Goal: Find specific page/section: Find specific page/section

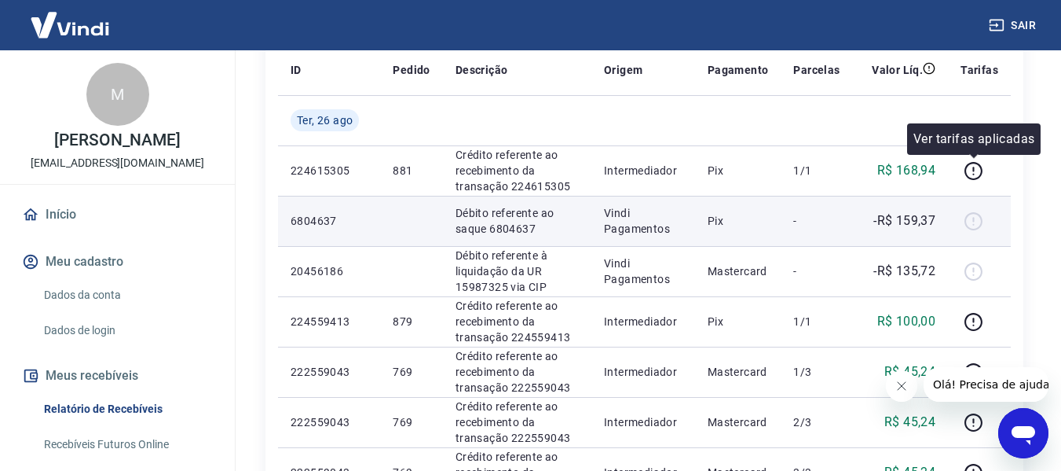
scroll to position [236, 0]
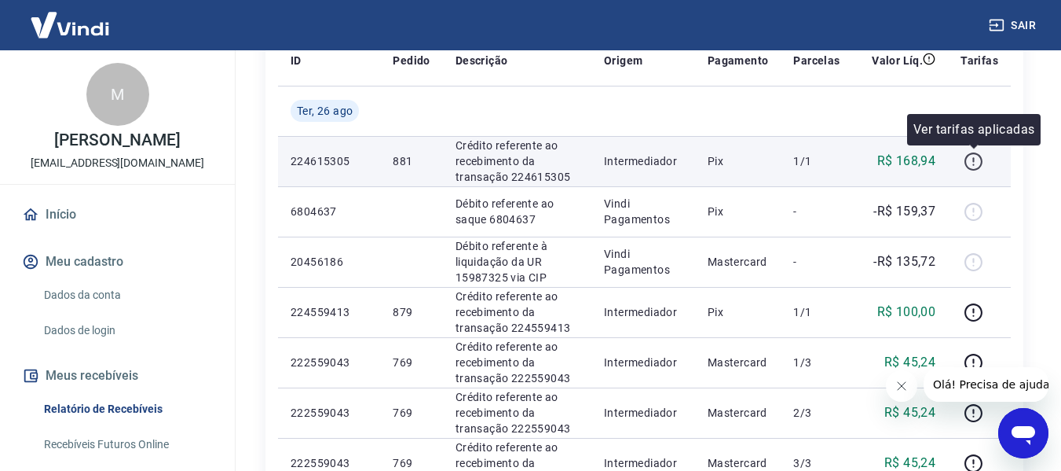
click at [980, 157] on icon "button" at bounding box center [974, 162] width 20 height 20
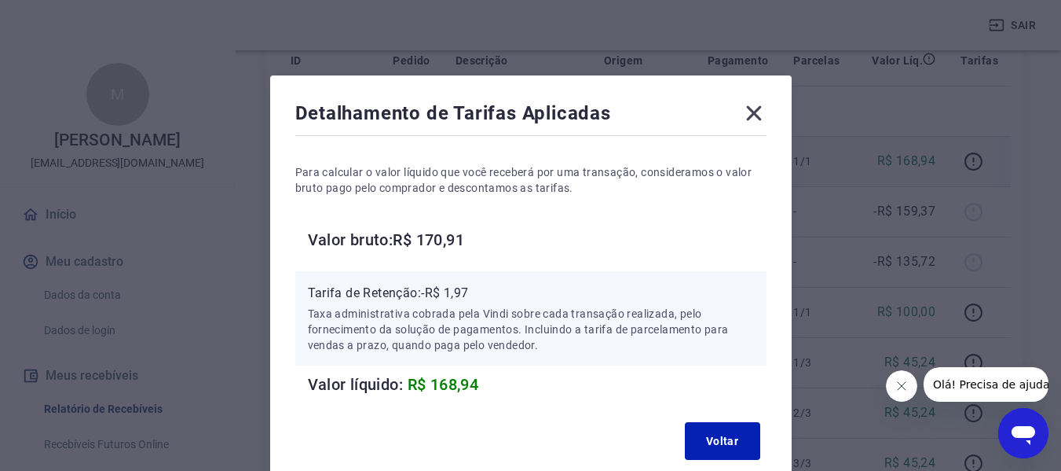
click at [749, 112] on icon at bounding box center [754, 113] width 25 height 25
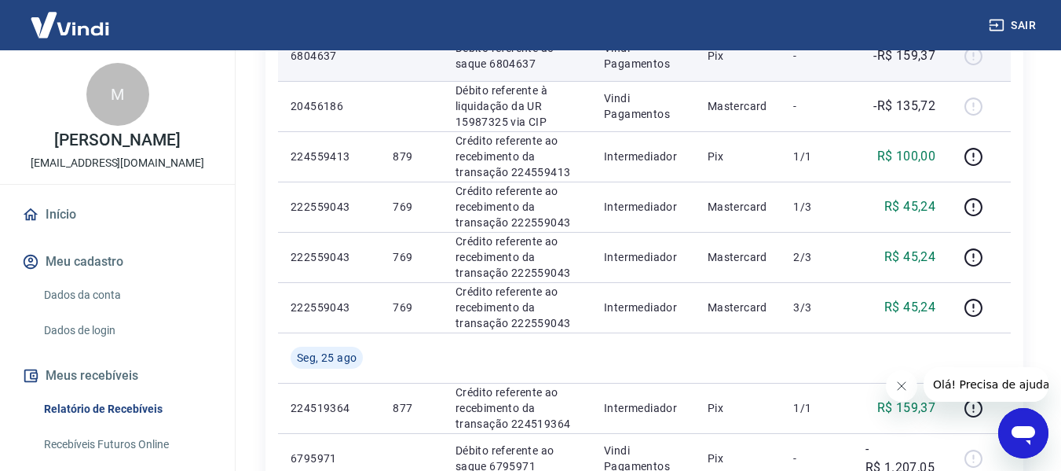
scroll to position [393, 0]
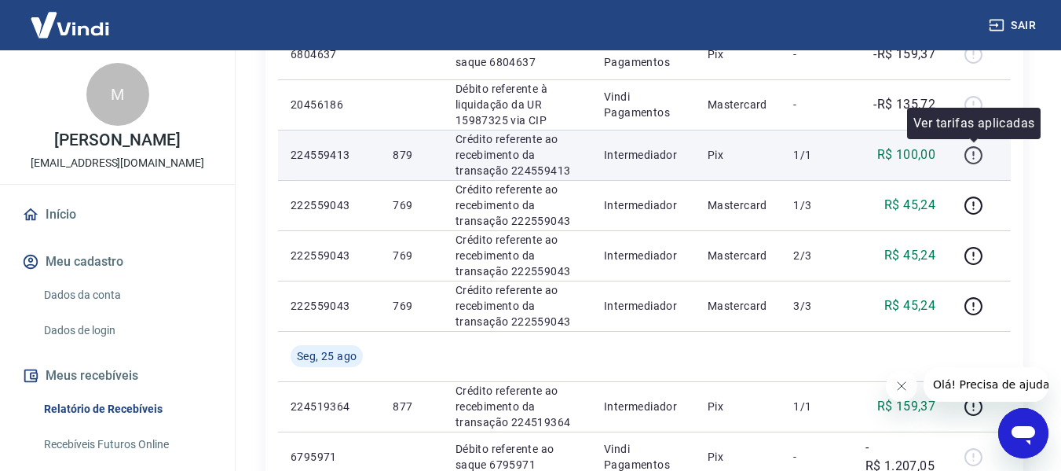
click at [976, 148] on icon "button" at bounding box center [974, 155] width 20 height 20
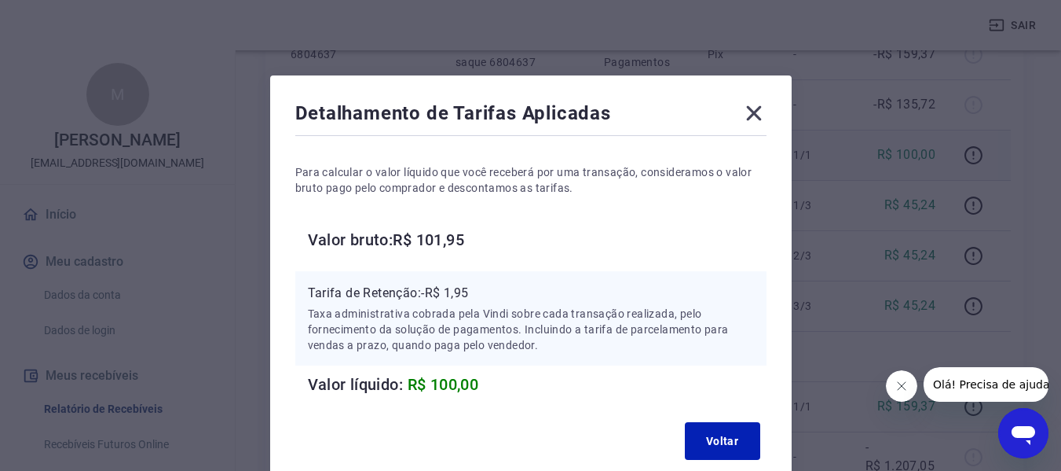
click at [762, 106] on icon at bounding box center [754, 113] width 25 height 25
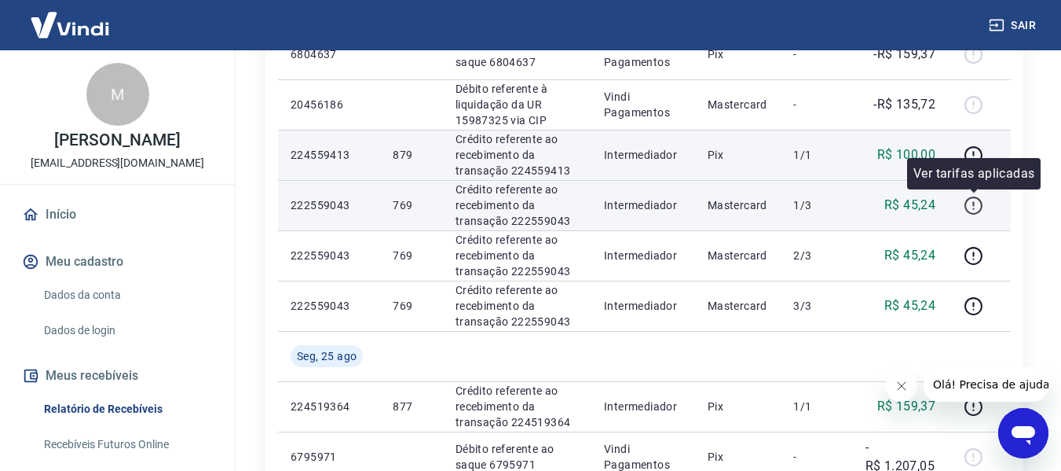
click at [980, 213] on icon "button" at bounding box center [974, 206] width 20 height 20
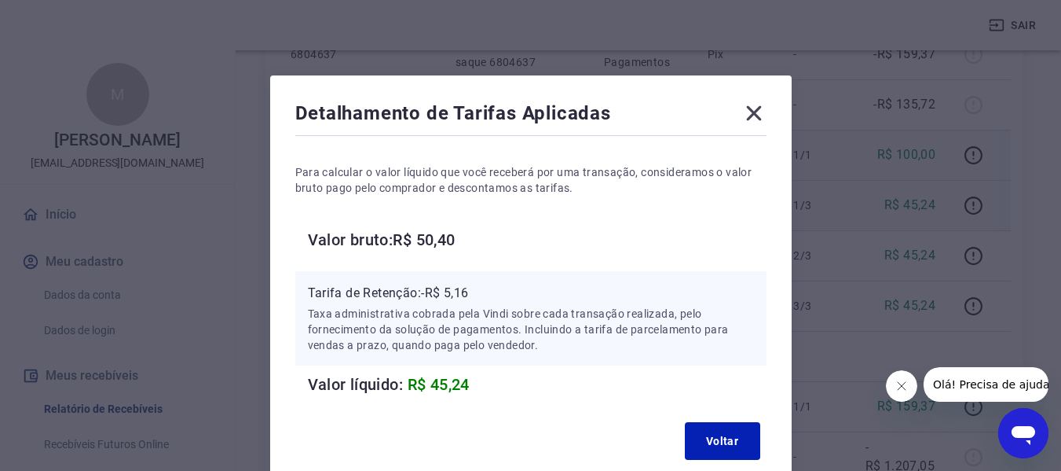
click at [749, 106] on icon at bounding box center [754, 113] width 25 height 25
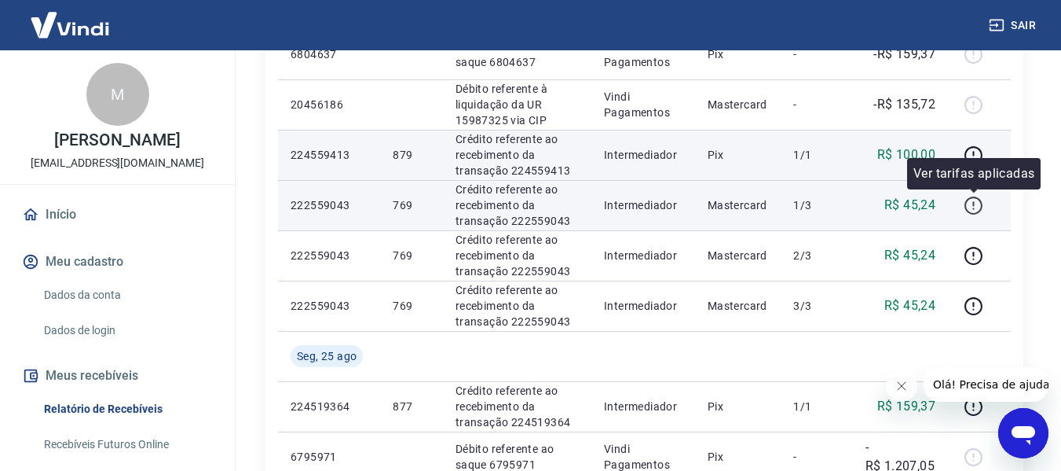
click at [972, 203] on icon "button" at bounding box center [974, 206] width 20 height 20
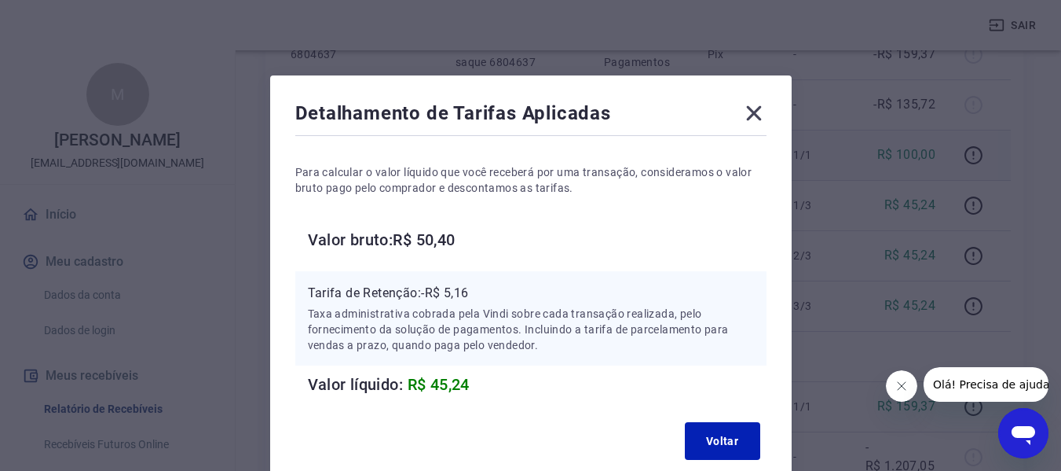
drag, startPoint x: 749, startPoint y: 115, endPoint x: 841, endPoint y: 175, distance: 109.6
click at [749, 115] on icon at bounding box center [754, 113] width 25 height 25
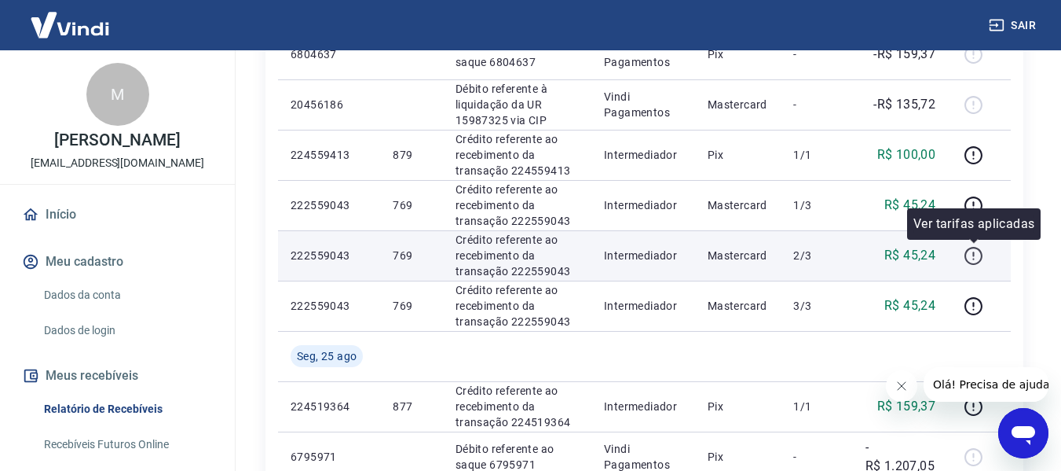
click at [966, 253] on icon "button" at bounding box center [974, 256] width 18 height 18
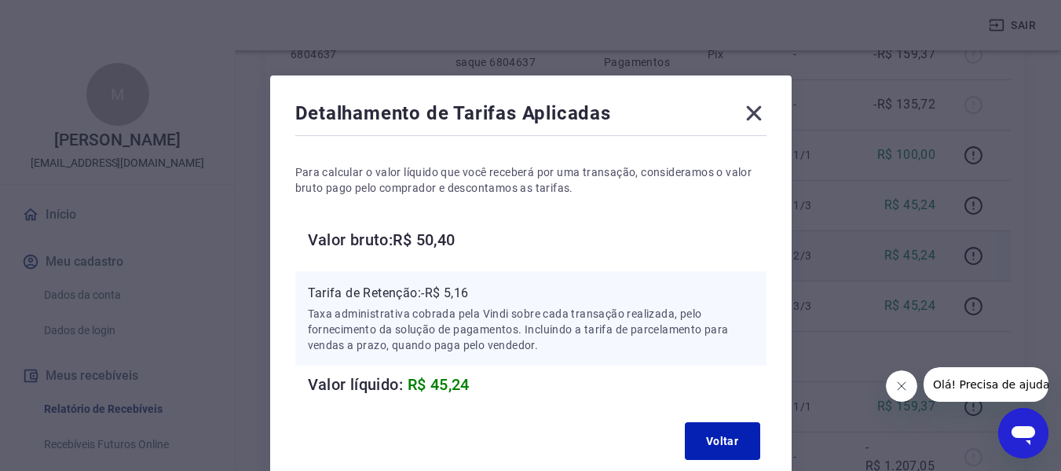
click at [760, 110] on icon at bounding box center [754, 113] width 25 height 25
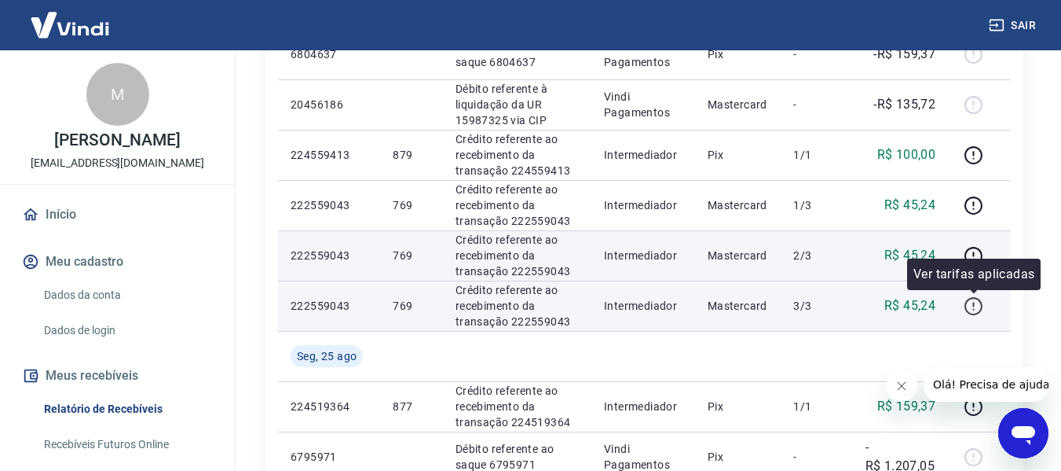
click at [972, 301] on icon "button" at bounding box center [974, 306] width 20 height 20
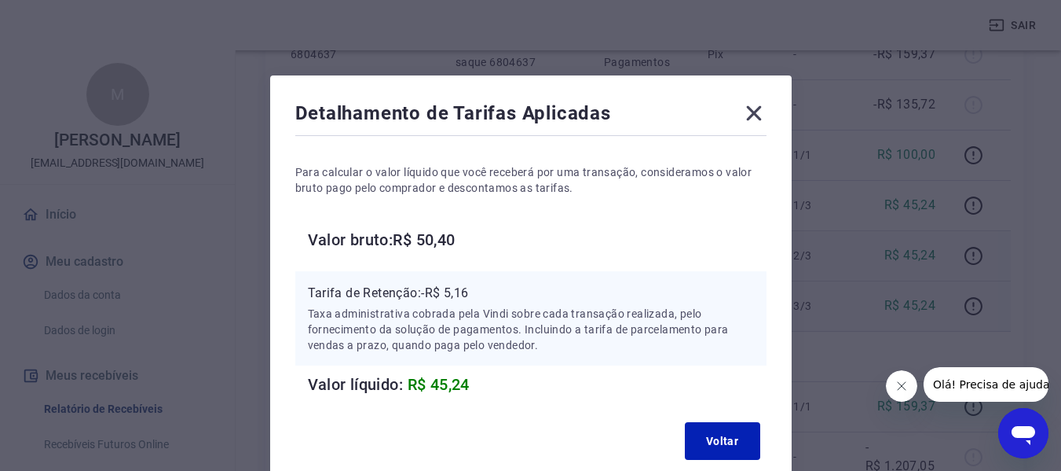
click at [749, 110] on icon at bounding box center [753, 113] width 15 height 15
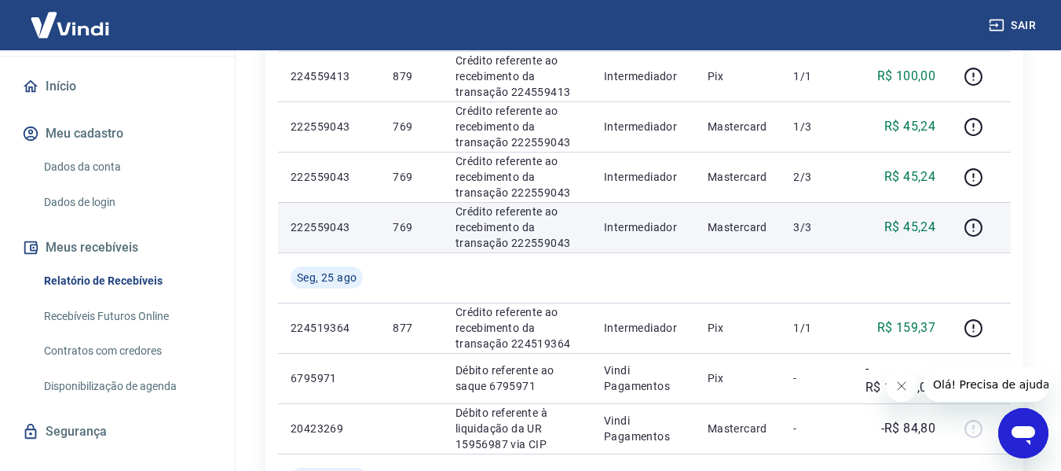
scroll to position [153, 0]
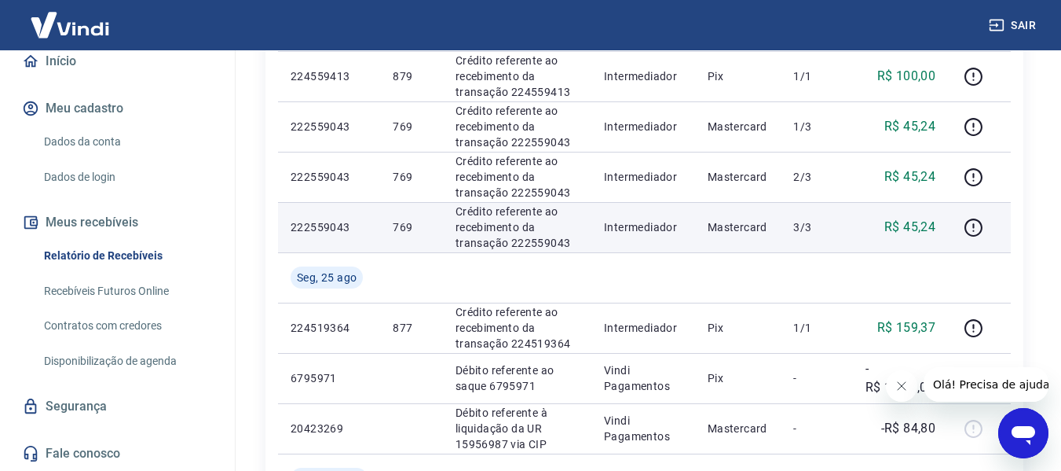
click at [113, 324] on link "Contratos com credores" at bounding box center [127, 325] width 178 height 32
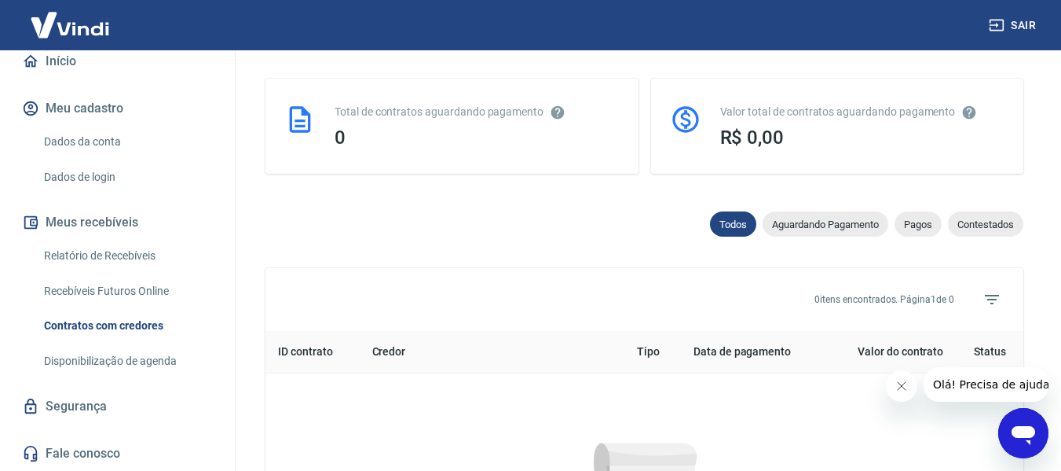
scroll to position [471, 0]
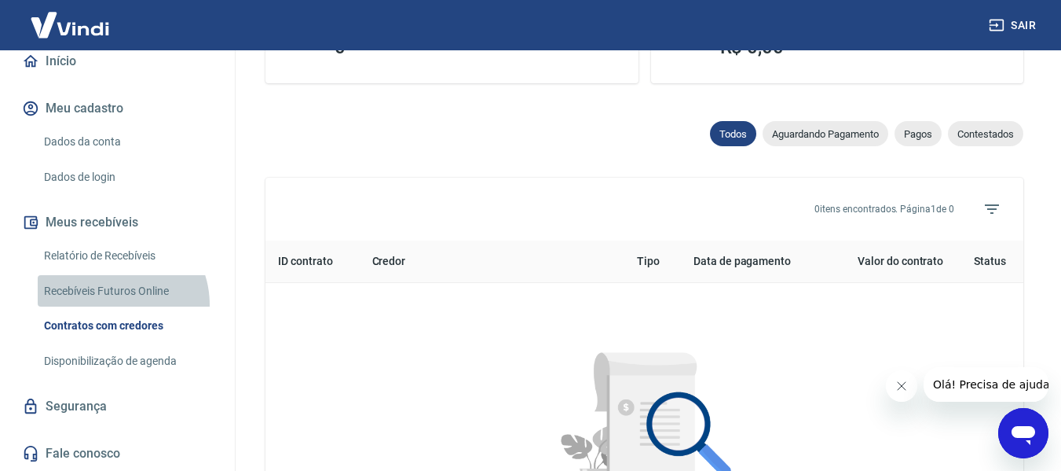
click at [114, 304] on link "Recebíveis Futuros Online" at bounding box center [127, 291] width 178 height 32
